Goal: Entertainment & Leisure: Browse casually

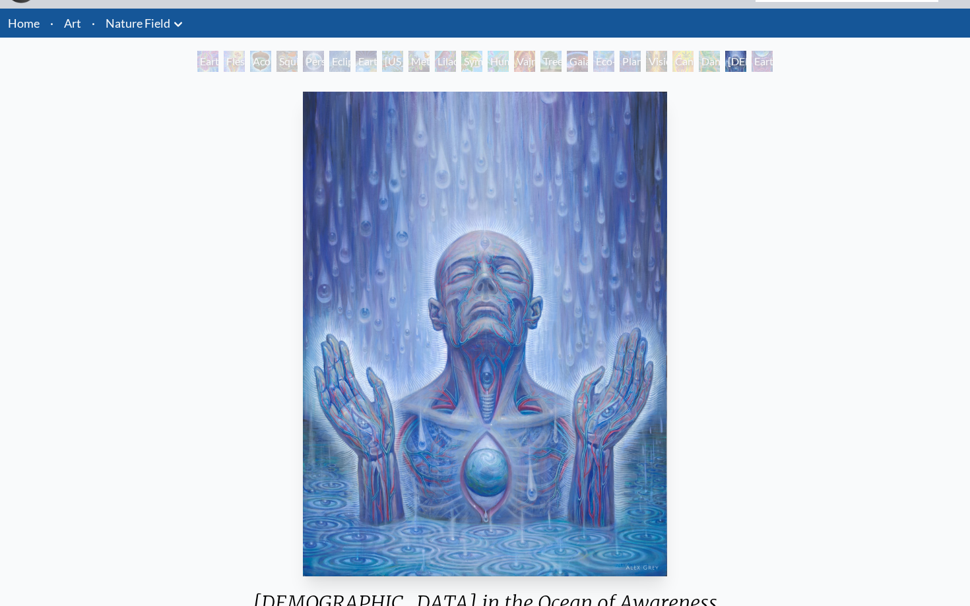
scroll to position [38, 0]
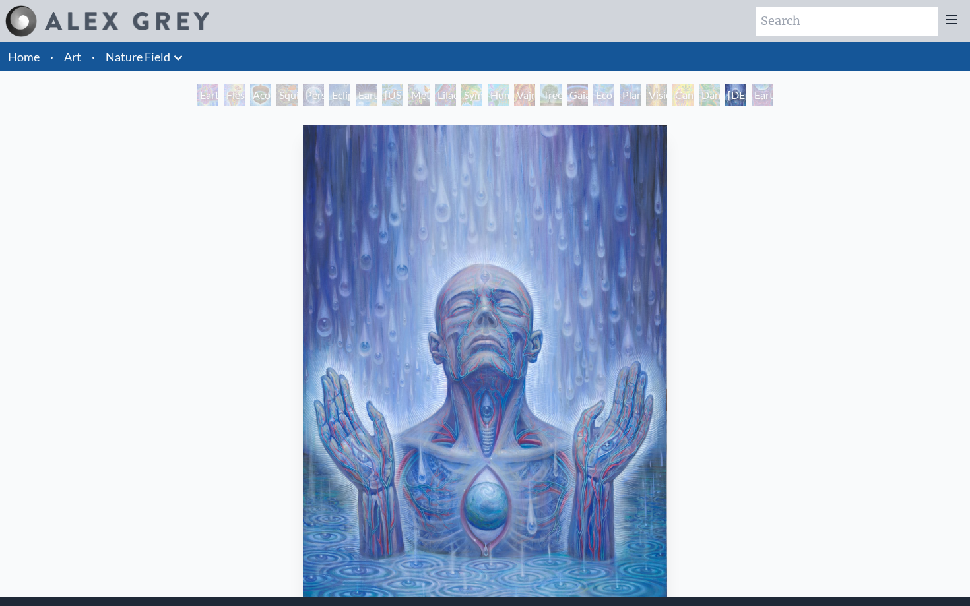
click at [73, 59] on link "Art" at bounding box center [72, 56] width 17 height 18
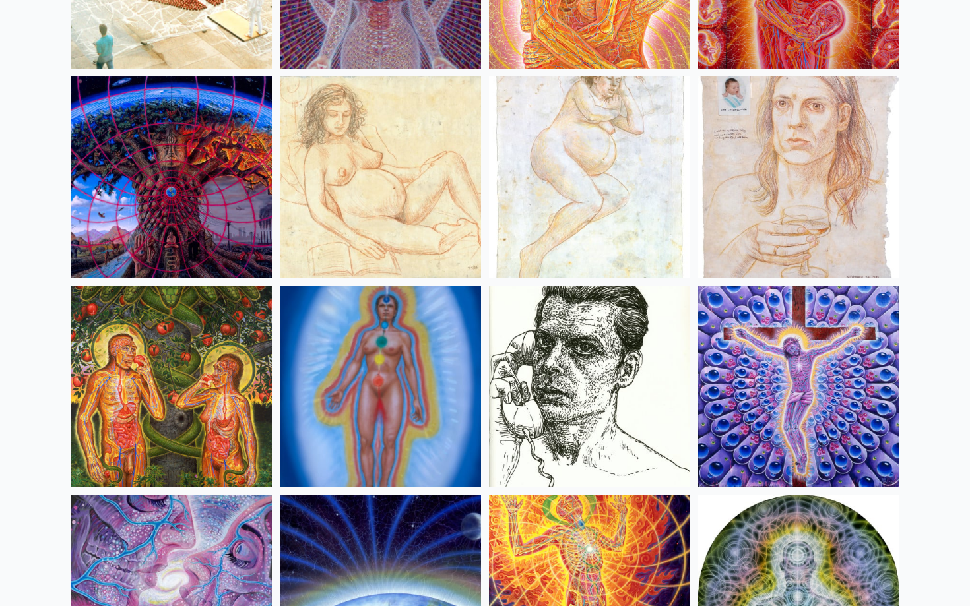
scroll to position [12826, 1]
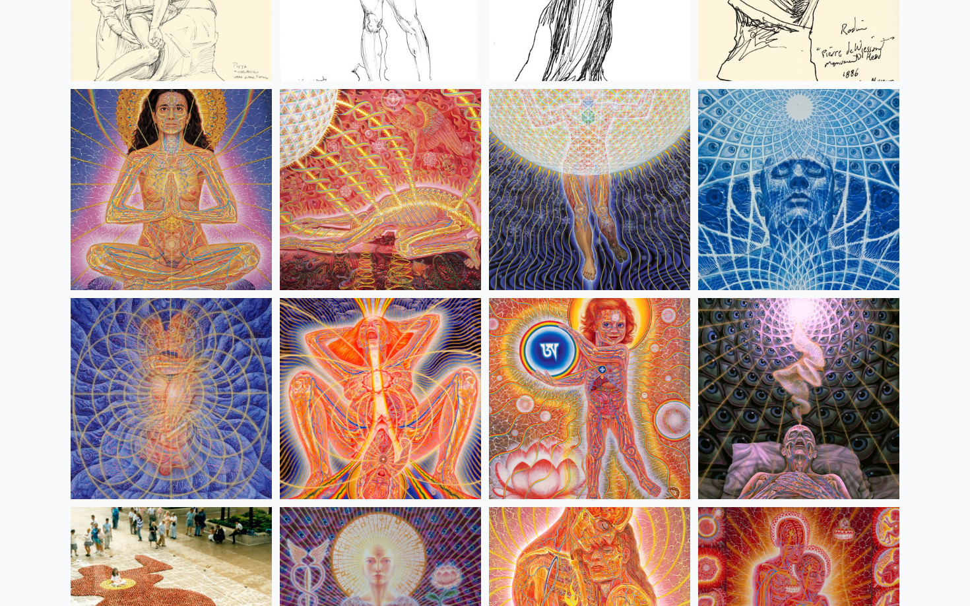
scroll to position [12181, 0]
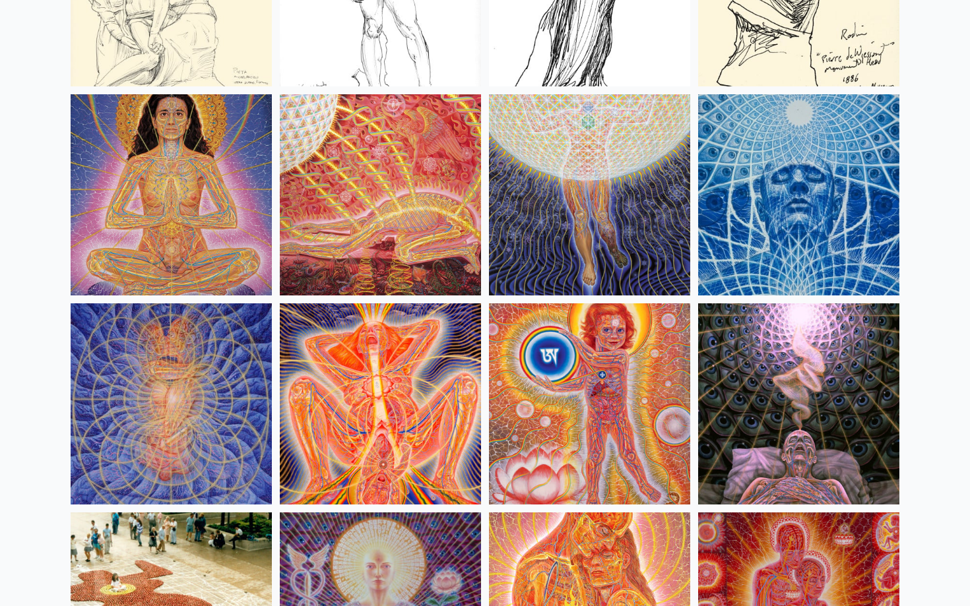
click at [364, 426] on img at bounding box center [380, 403] width 201 height 201
click at [577, 397] on img at bounding box center [589, 403] width 201 height 201
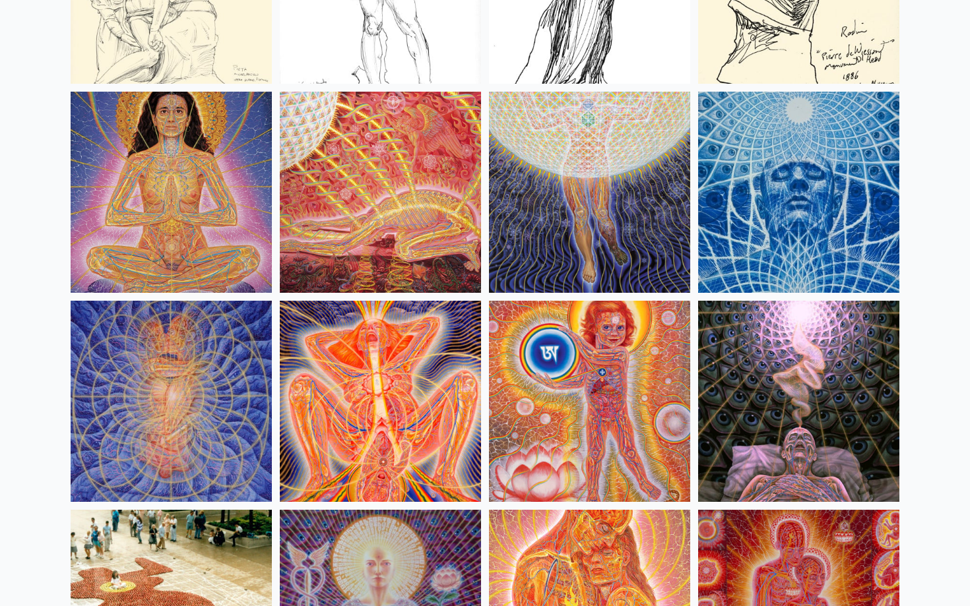
click at [420, 396] on img at bounding box center [380, 401] width 201 height 201
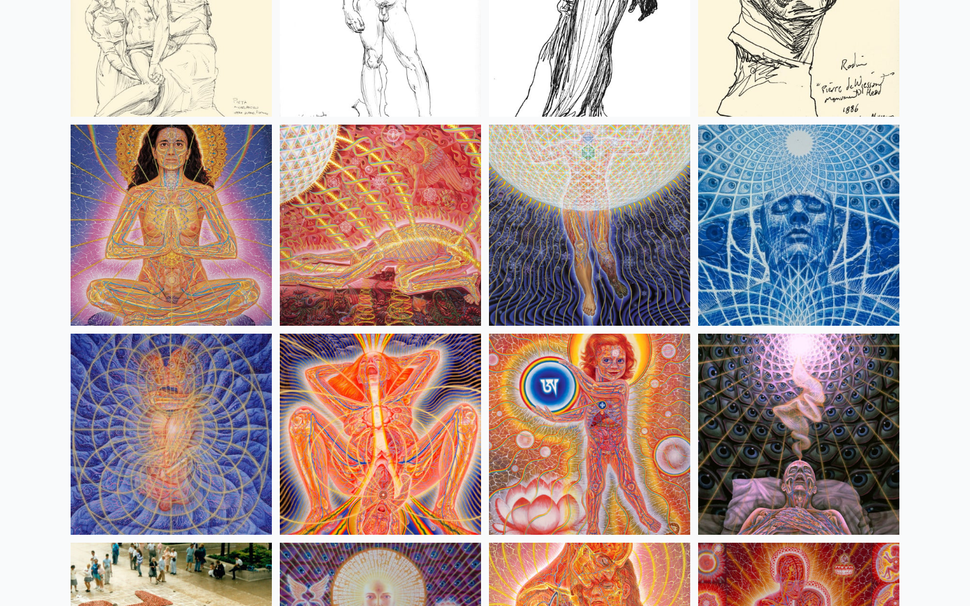
scroll to position [12140, 0]
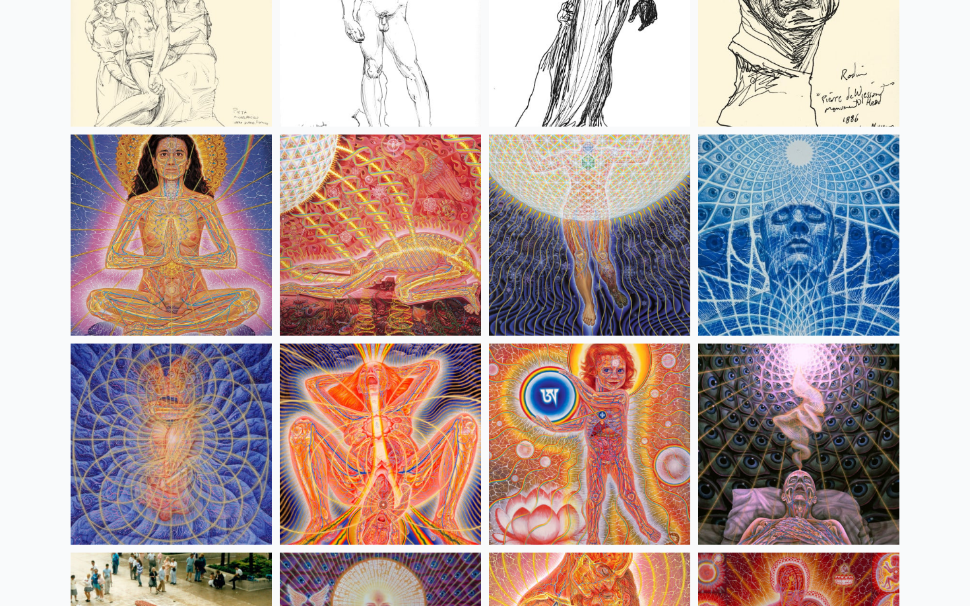
click at [175, 219] on img at bounding box center [171, 235] width 201 height 201
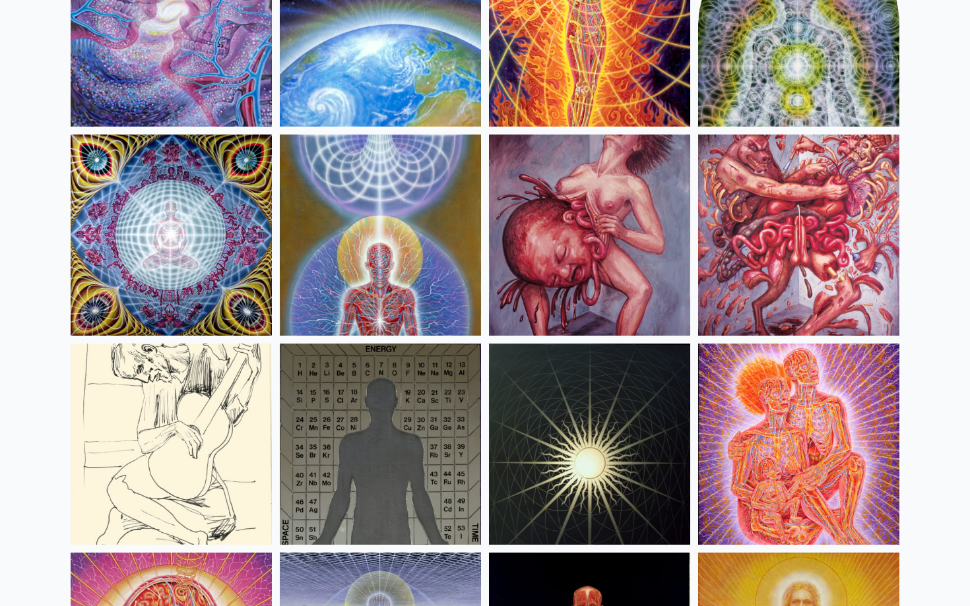
scroll to position [13342, 0]
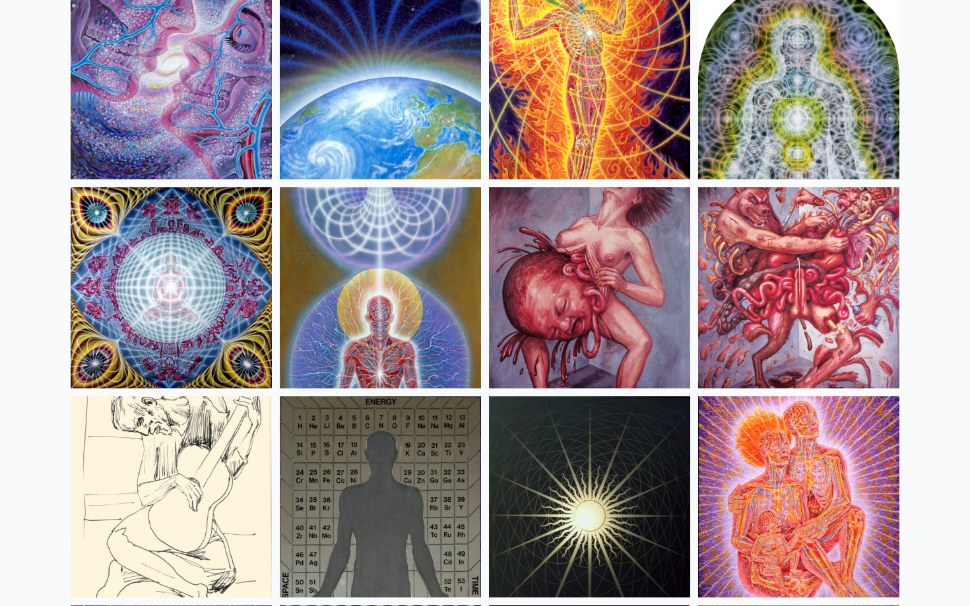
click at [567, 288] on img at bounding box center [589, 287] width 201 height 201
click at [797, 323] on img at bounding box center [798, 287] width 201 height 201
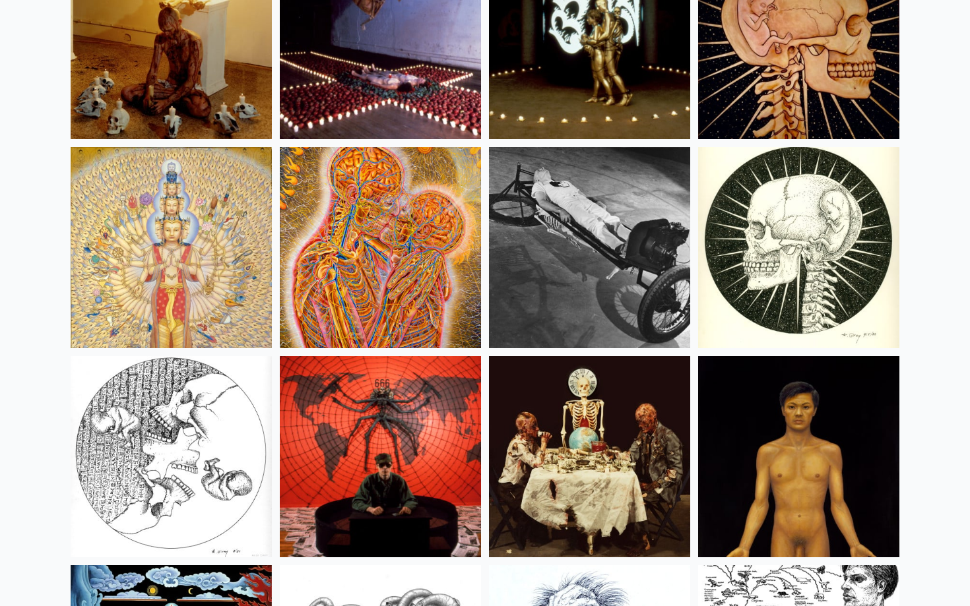
scroll to position [15094, 0]
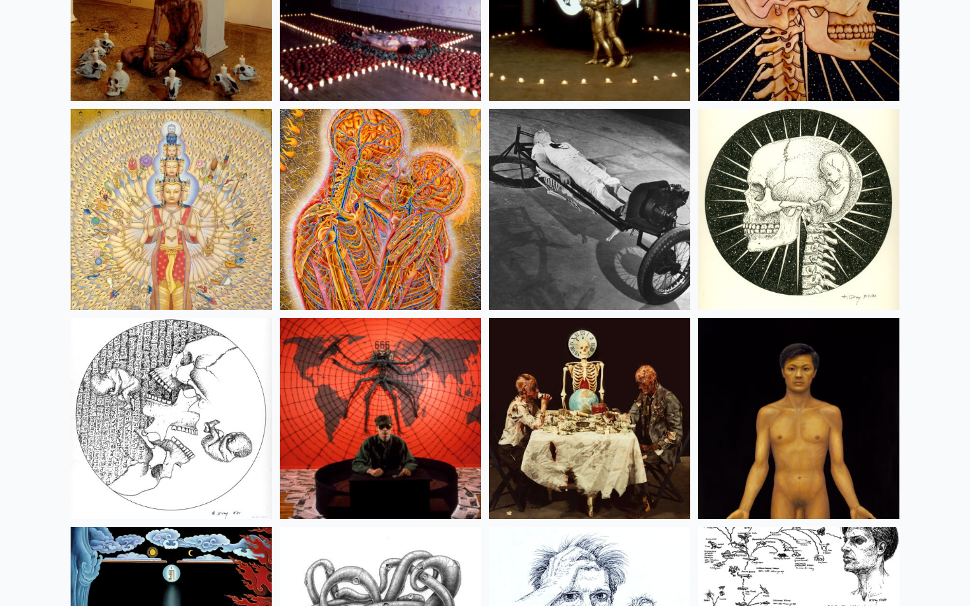
click at [189, 155] on img at bounding box center [171, 209] width 201 height 201
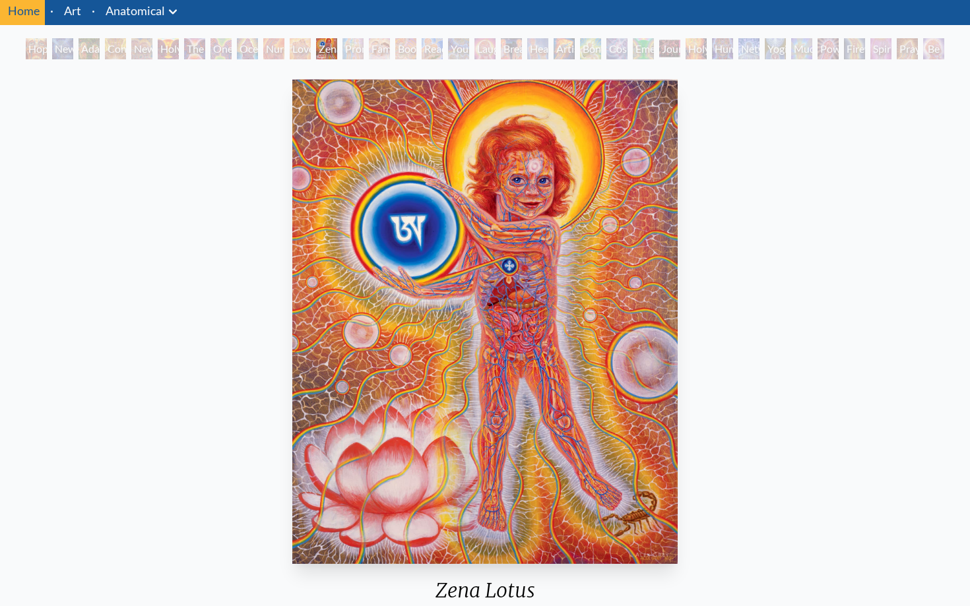
scroll to position [46, 0]
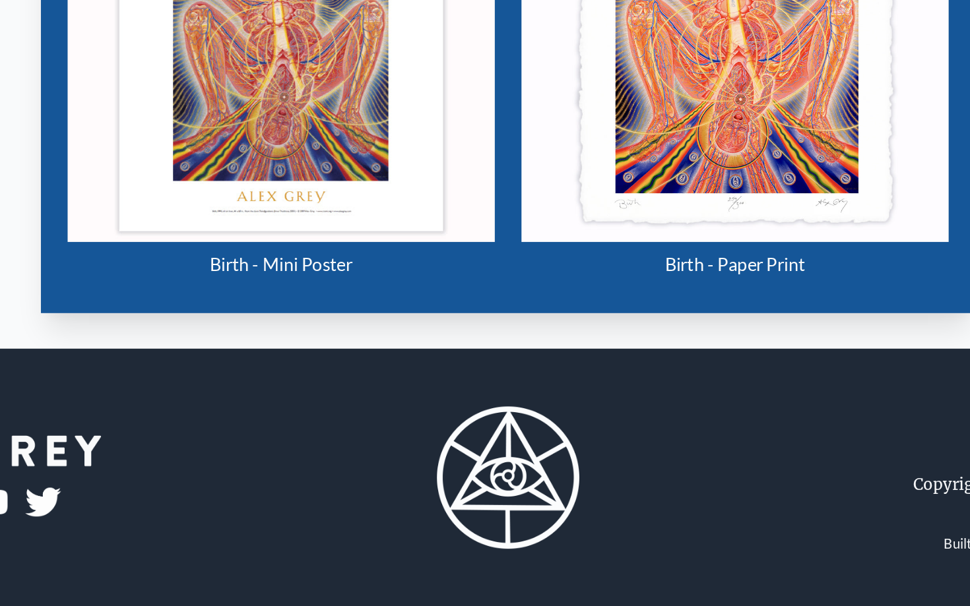
scroll to position [697, 0]
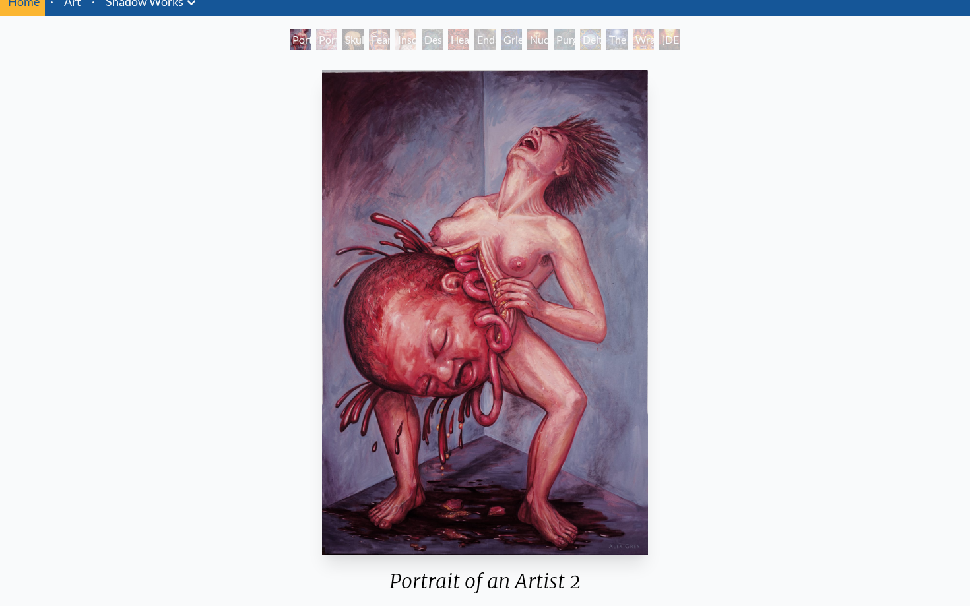
scroll to position [122, 0]
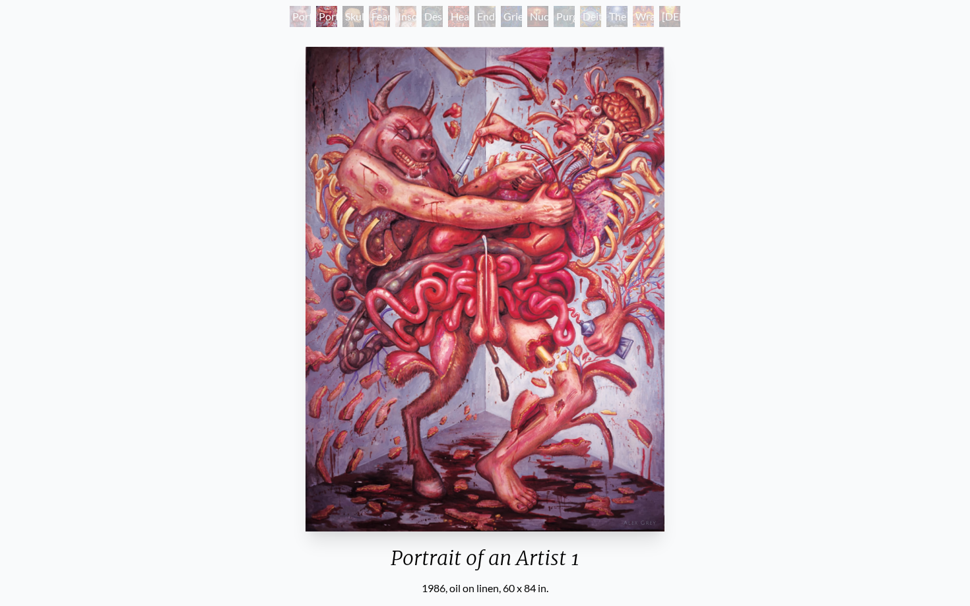
scroll to position [80, 0]
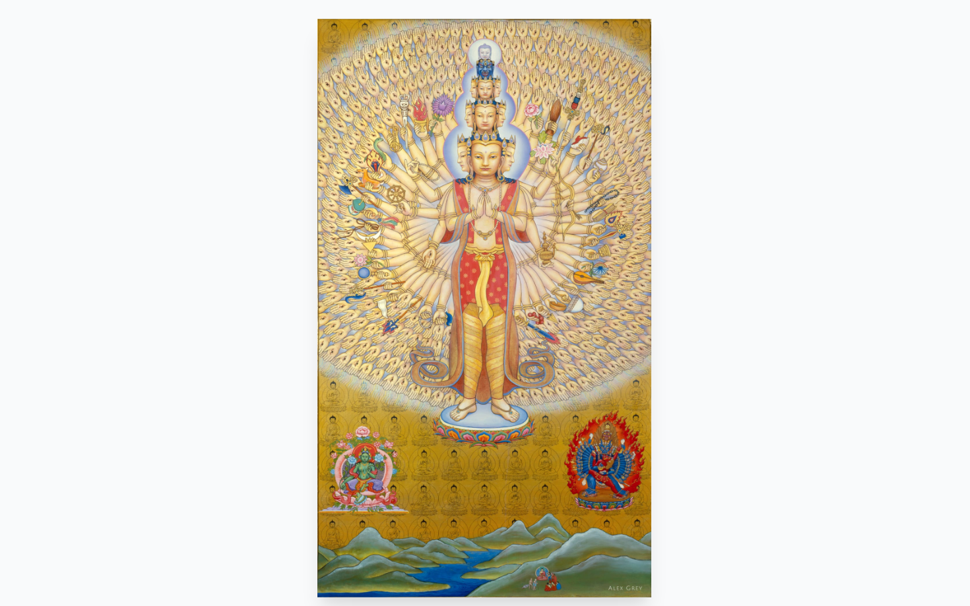
scroll to position [22, 0]
